Goal: Complete application form: Complete application form

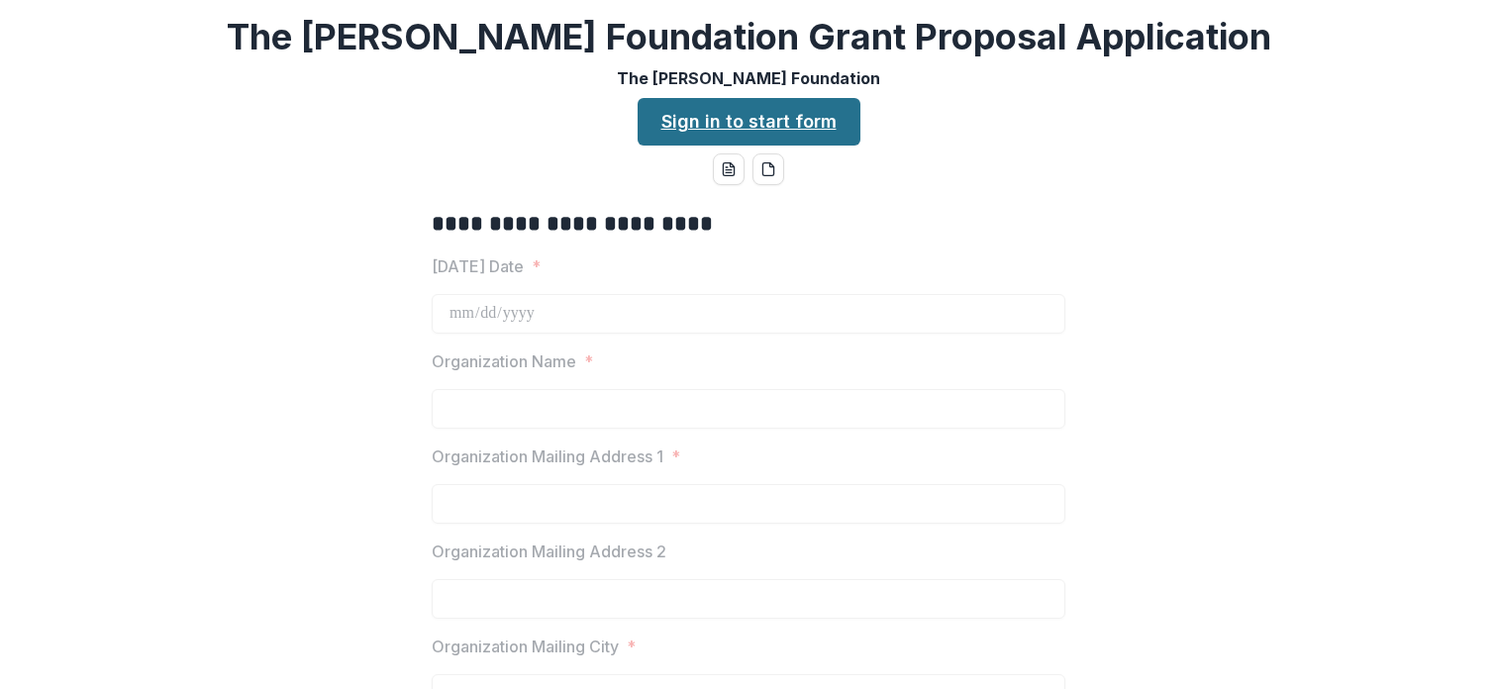
click at [766, 122] on link "Sign in to start form" at bounding box center [749, 122] width 223 height 48
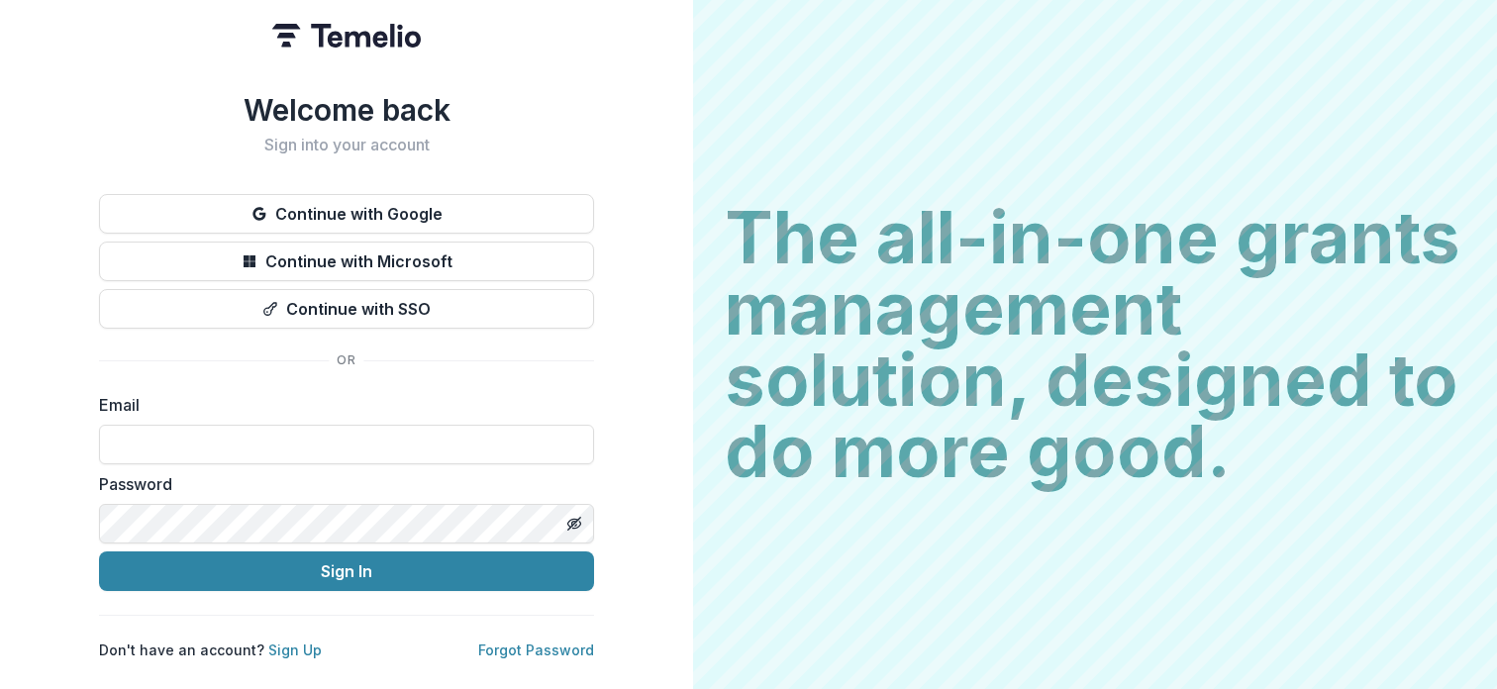
type input "**********"
click at [346, 563] on button "Sign In" at bounding box center [346, 571] width 495 height 40
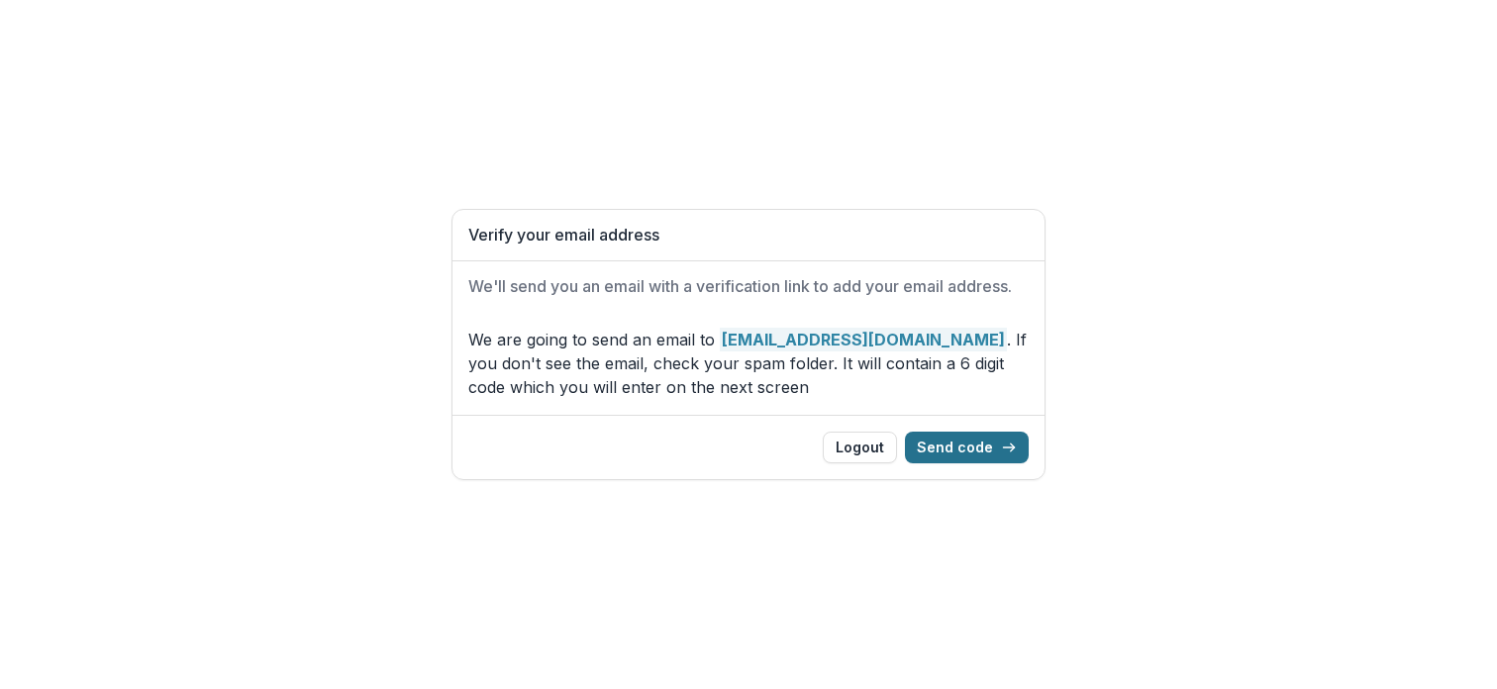
click at [954, 453] on button "Send code" at bounding box center [967, 448] width 124 height 32
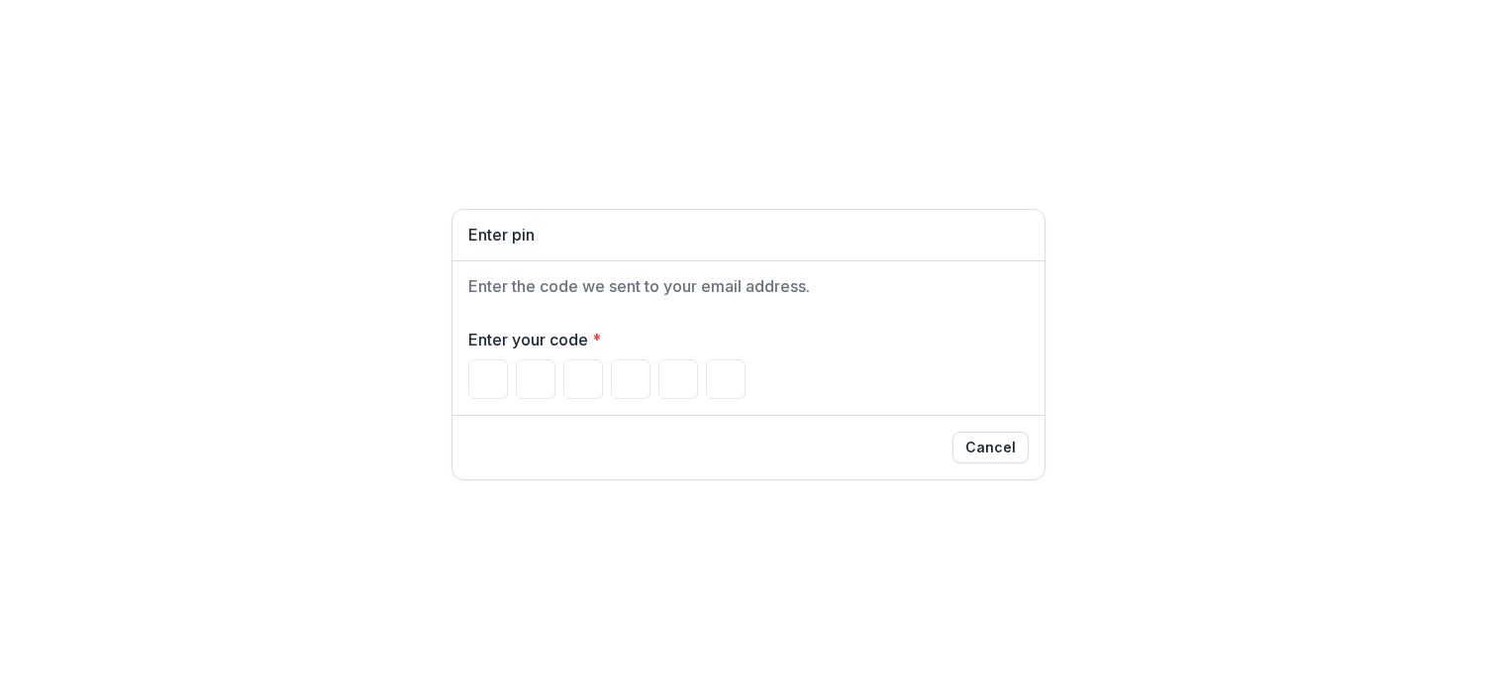
type input "*"
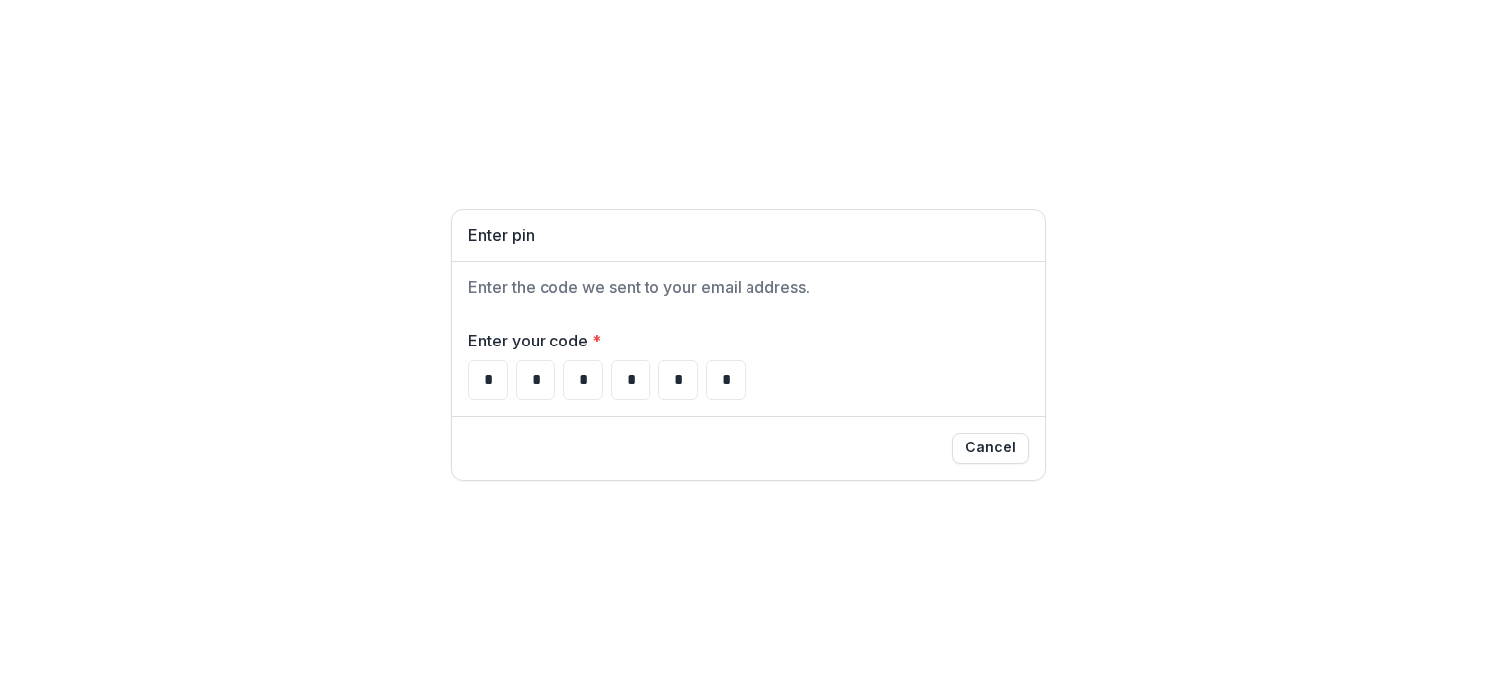
type input "*"
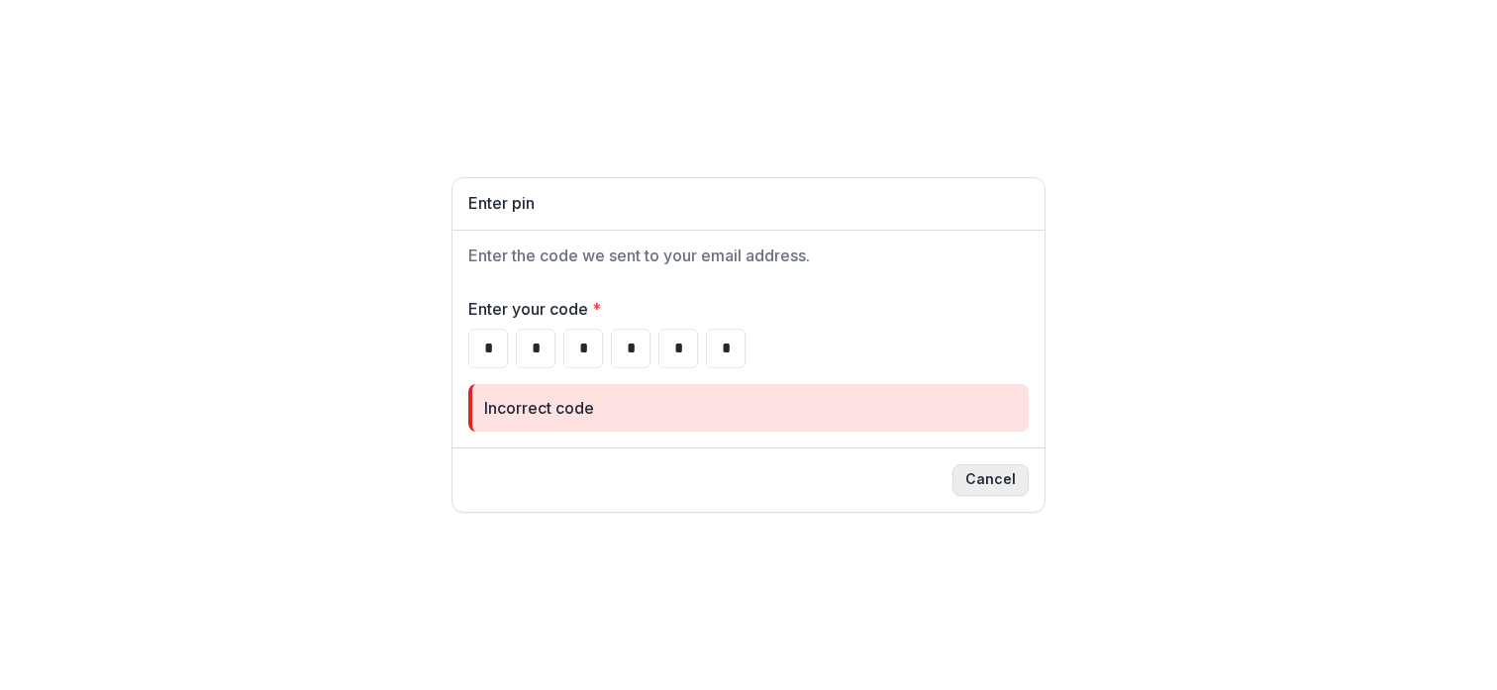
click at [989, 484] on button "Cancel" at bounding box center [990, 480] width 76 height 32
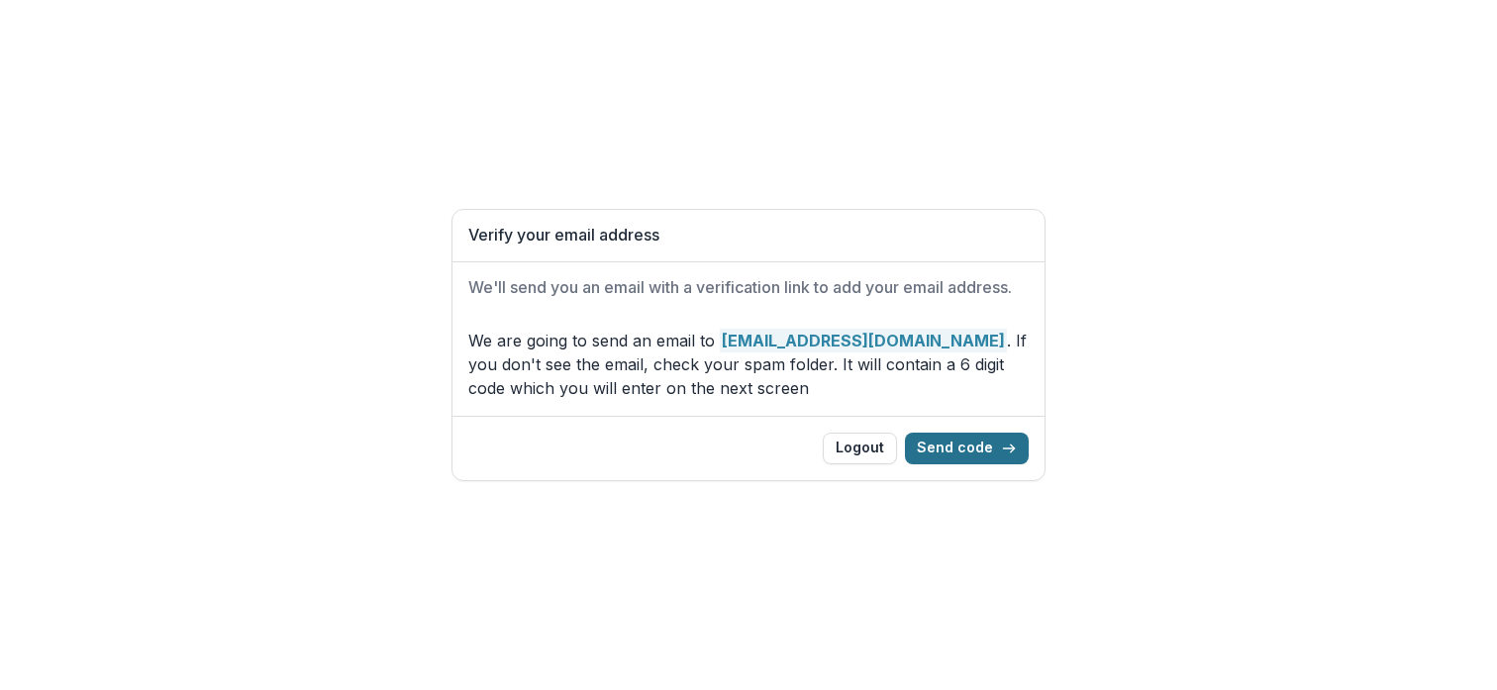
click at [984, 445] on button "Send code" at bounding box center [967, 449] width 124 height 32
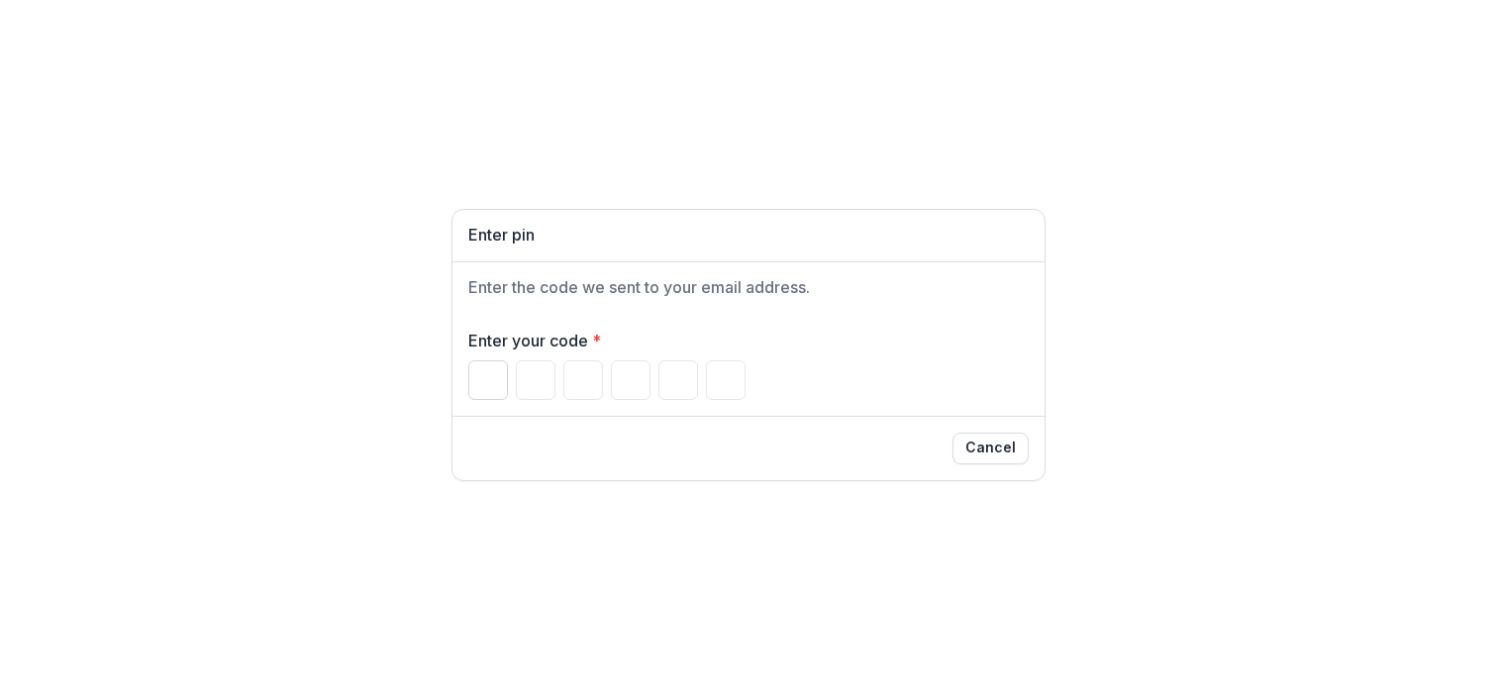
type input "*"
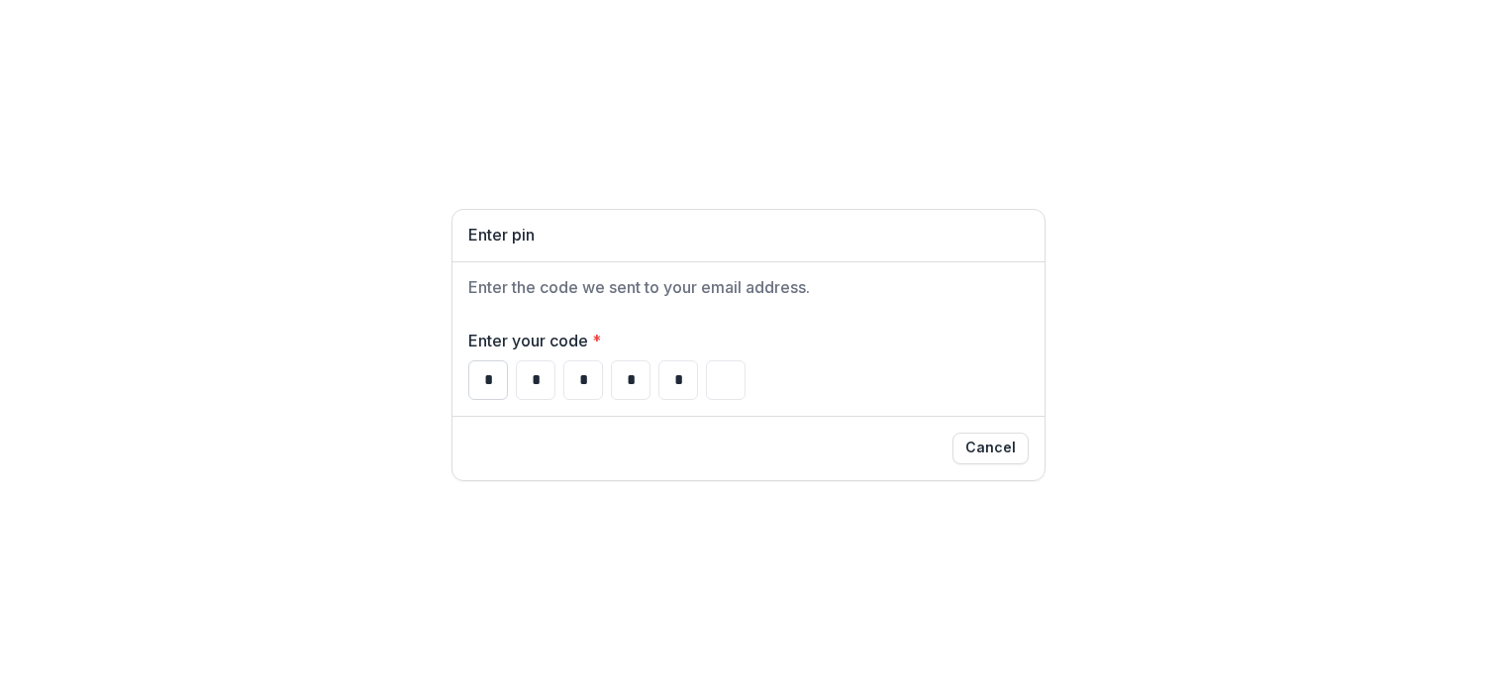
type input "*"
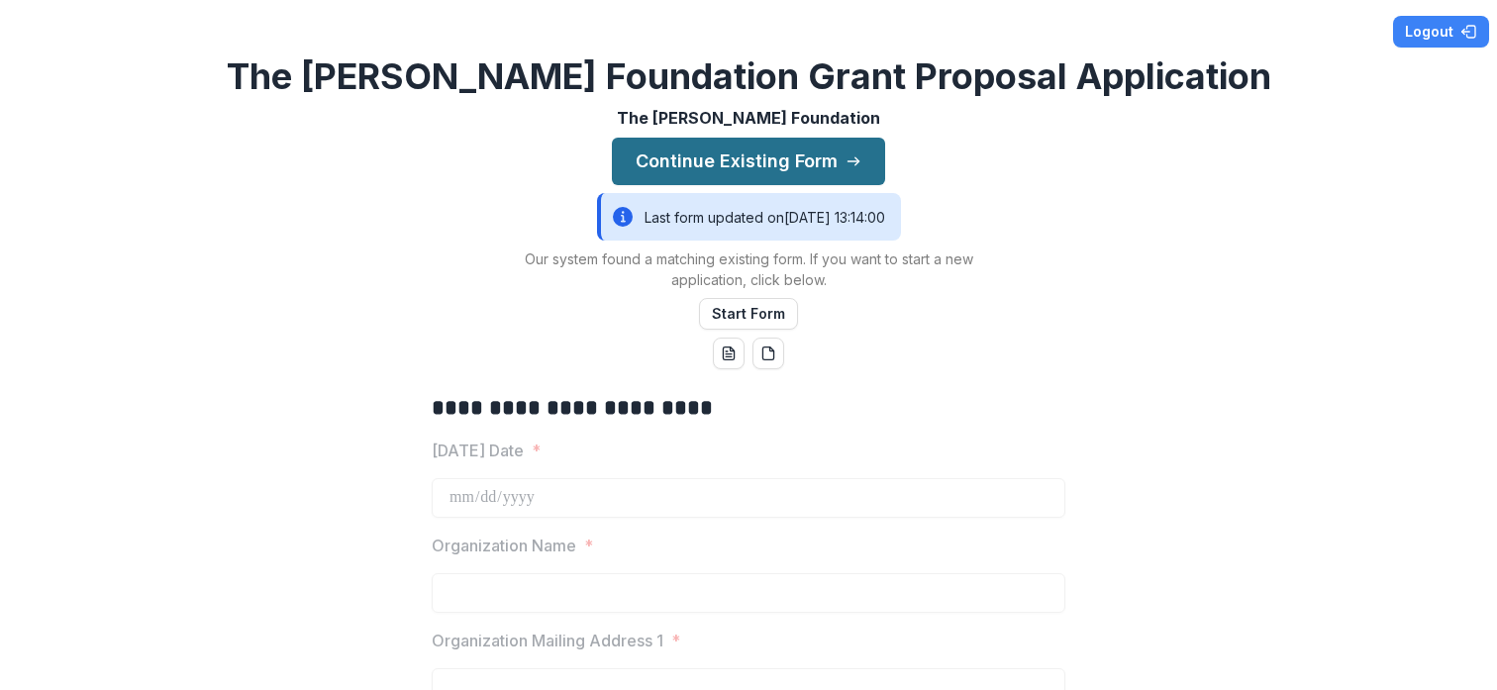
click at [745, 153] on button "Continue Existing Form" at bounding box center [748, 162] width 273 height 48
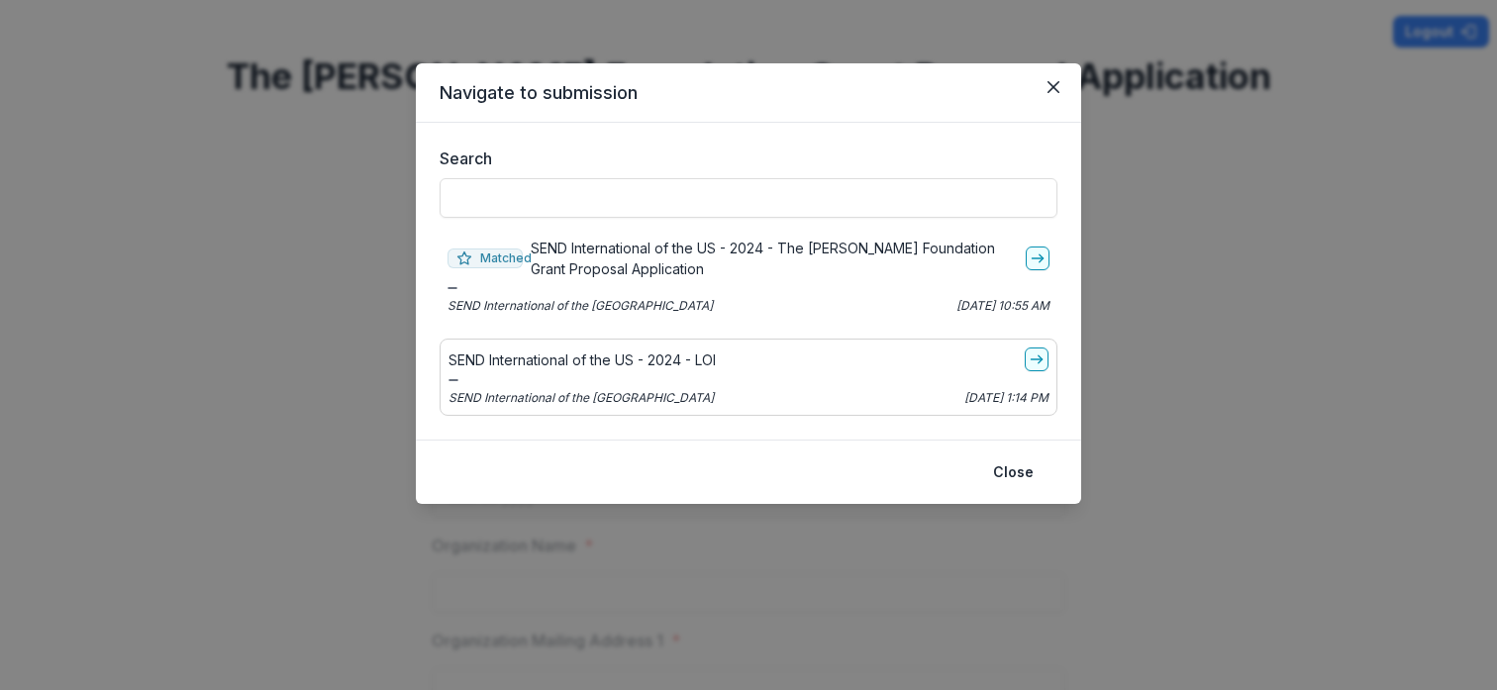
click at [669, 378] on div "SEND International of the US - 2024 - LOI SEND International of the US Jun 16, …" at bounding box center [749, 377] width 618 height 77
click at [1038, 359] on line "go-to" at bounding box center [1036, 359] width 11 height 0
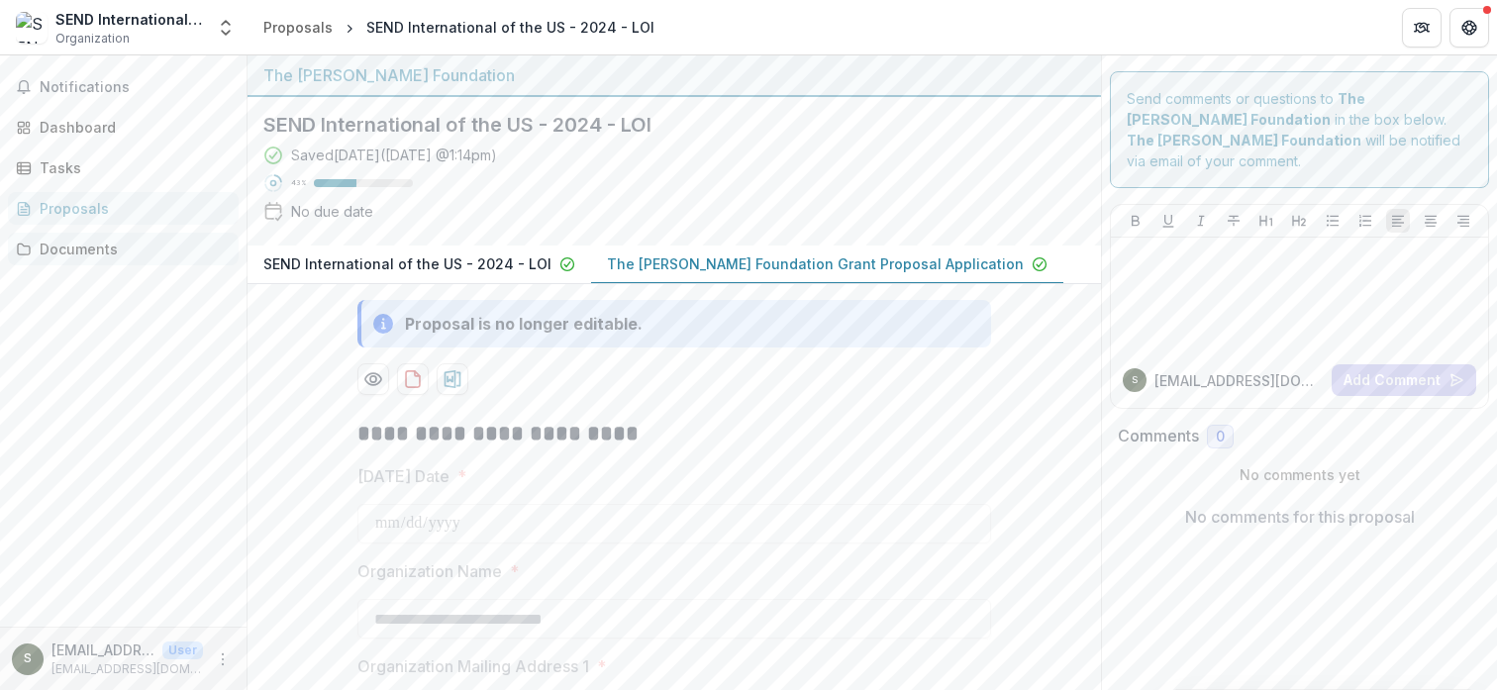
click at [101, 255] on div "Documents" at bounding box center [131, 249] width 183 height 21
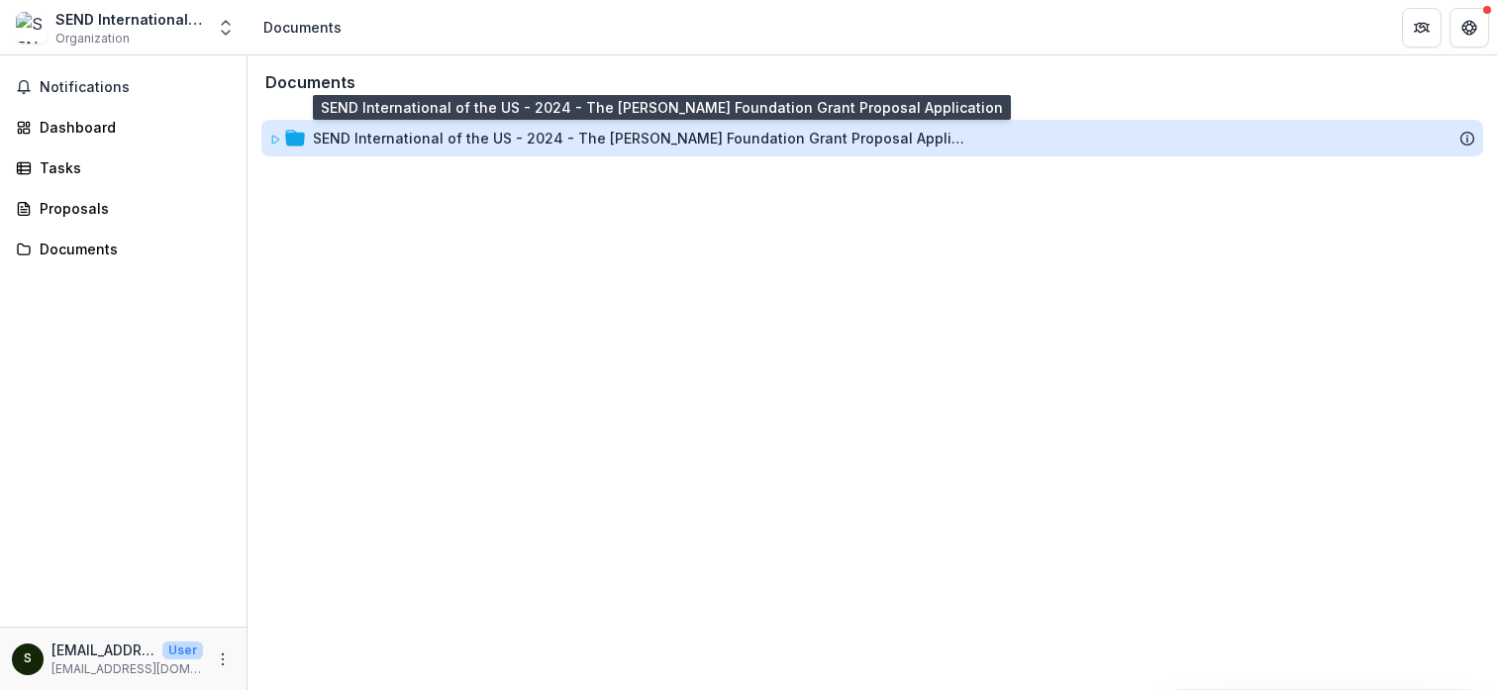
click at [346, 139] on div "SEND International of the US - 2024 - The Bolick Foundation Grant Proposal Appl…" at bounding box center [639, 138] width 653 height 21
